Goal: Check status: Check status

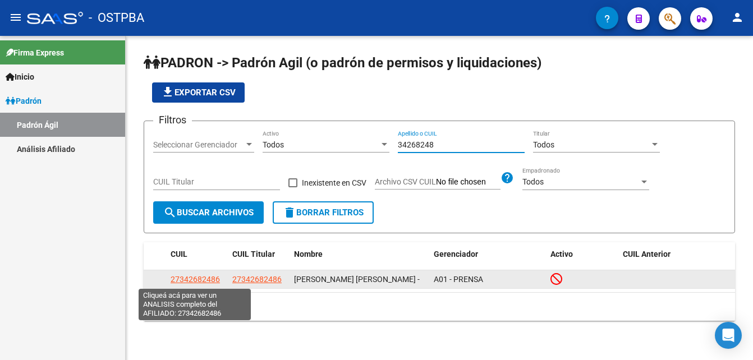
type input "34268248"
click at [214, 278] on span "27342682486" at bounding box center [195, 279] width 49 height 9
type textarea "27342682486"
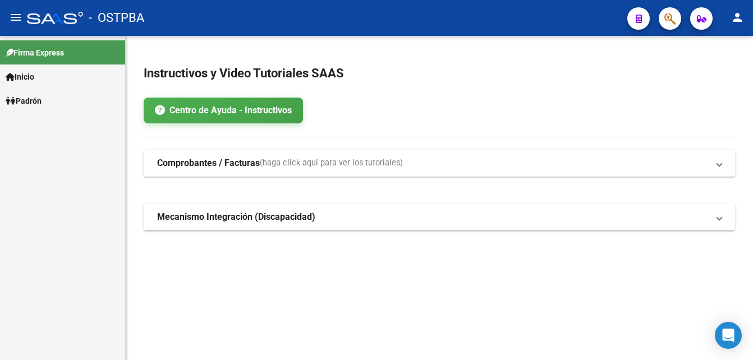
click at [38, 97] on span "Padrón" at bounding box center [24, 101] width 36 height 12
click at [39, 97] on span "Padrón" at bounding box center [24, 101] width 36 height 12
drag, startPoint x: 39, startPoint y: 97, endPoint x: 39, endPoint y: 124, distance: 26.9
click at [39, 121] on link "Padrón Ágil" at bounding box center [62, 125] width 125 height 24
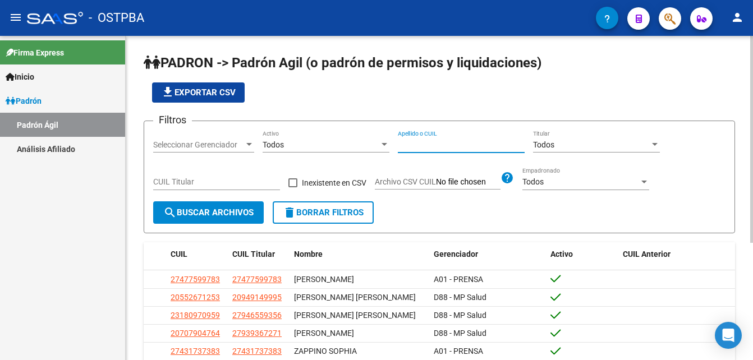
click at [400, 143] on input "Apellido o CUIL" at bounding box center [461, 145] width 127 height 10
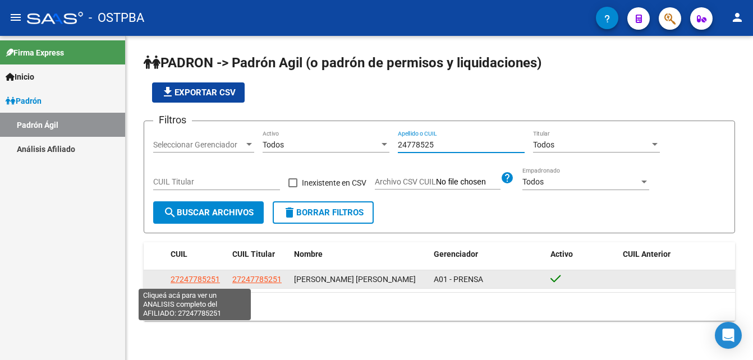
type input "24778525"
click at [187, 278] on span "27247785251" at bounding box center [195, 279] width 49 height 9
type textarea "27247785251"
